Goal: Task Accomplishment & Management: Manage account settings

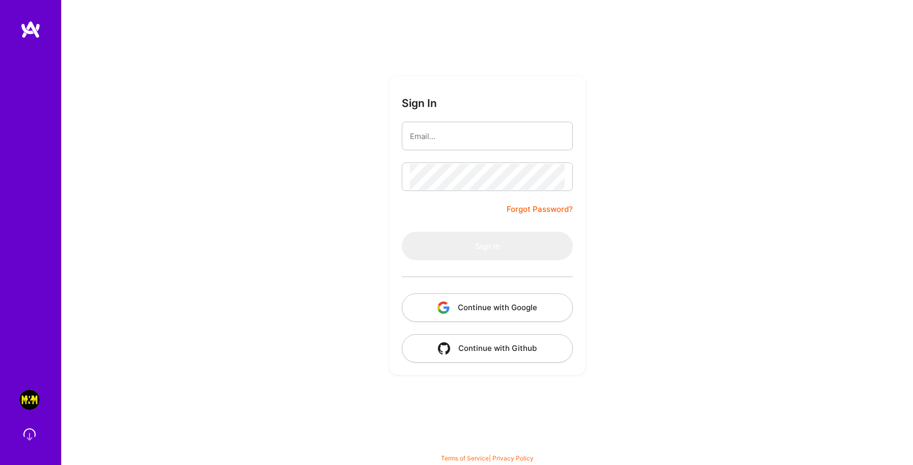
click at [491, 312] on button "Continue with Google" at bounding box center [487, 307] width 171 height 29
click at [500, 308] on button "Continue with Google" at bounding box center [487, 307] width 171 height 29
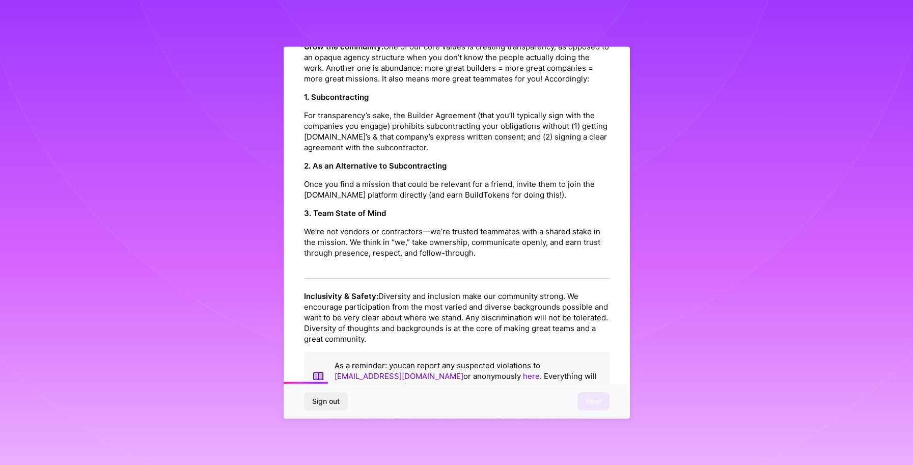
scroll to position [1103, 0]
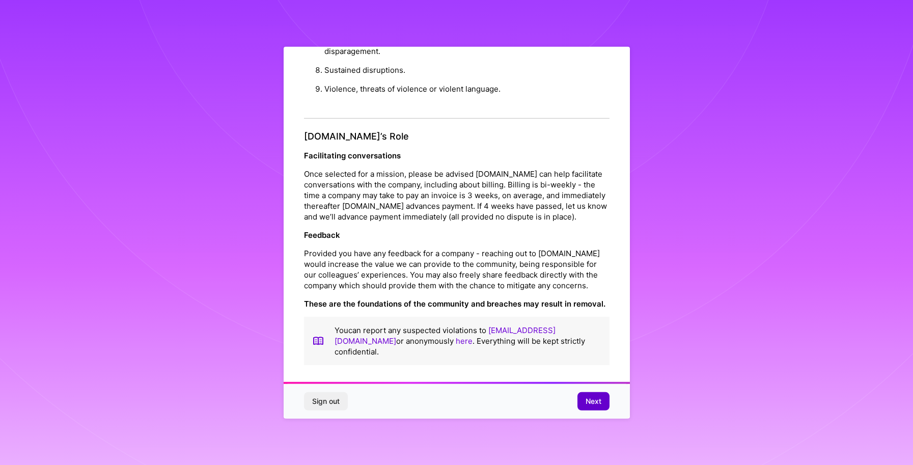
click at [593, 402] on span "Next" at bounding box center [594, 401] width 16 height 10
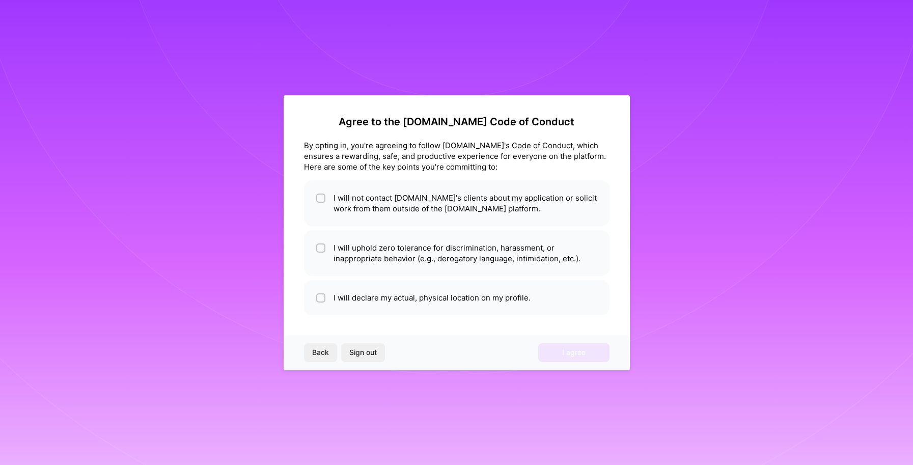
scroll to position [0, 0]
